Goal: Task Accomplishment & Management: Manage account settings

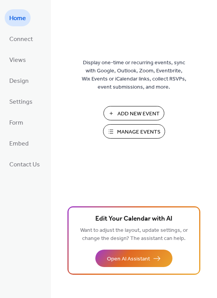
click at [133, 135] on span "Manage Events" at bounding box center [138, 132] width 43 height 8
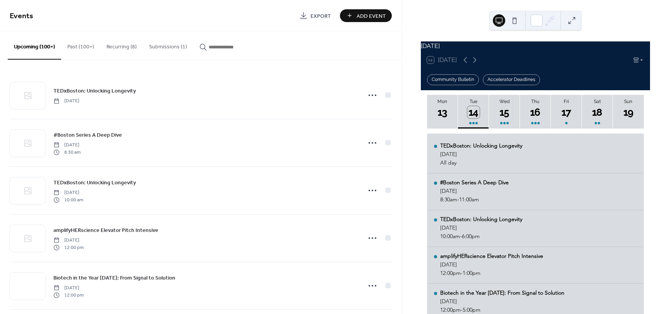
click at [170, 49] on button "Submissions (1)" at bounding box center [168, 45] width 50 height 28
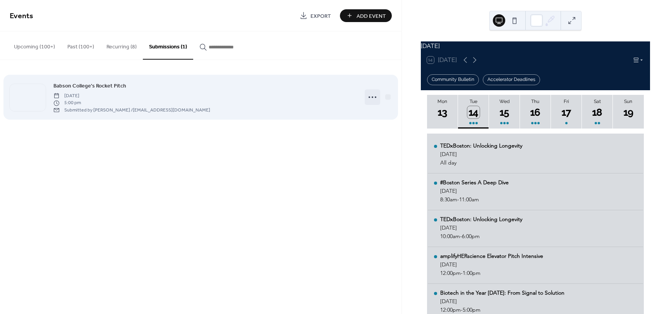
click at [369, 97] on circle at bounding box center [370, 97] width 2 height 2
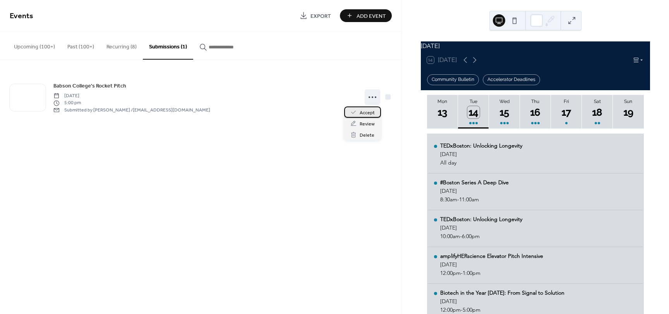
click at [366, 114] on span "Accept" at bounding box center [367, 113] width 15 height 8
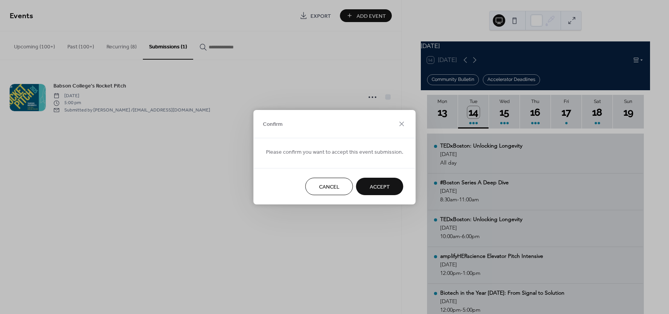
click at [385, 184] on span "Accept" at bounding box center [380, 187] width 20 height 8
